Goal: Navigation & Orientation: Find specific page/section

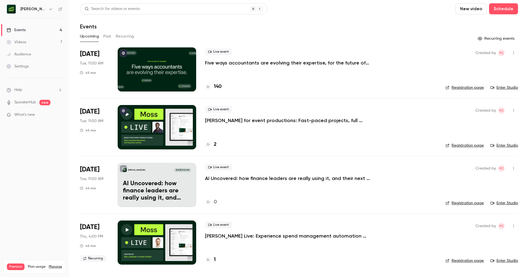
click at [217, 85] on h4 "140" at bounding box center [218, 86] width 8 height 7
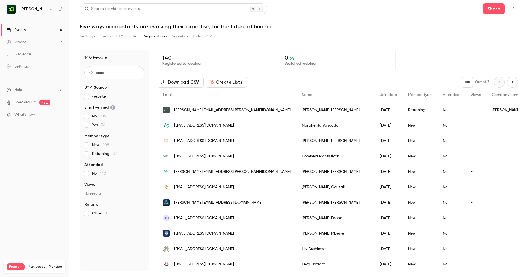
click at [27, 28] on link "Events 4" at bounding box center [34, 30] width 69 height 12
